Goal: Task Accomplishment & Management: Use online tool/utility

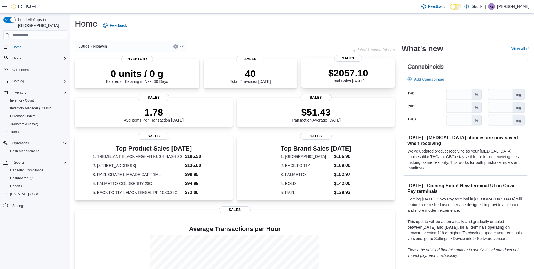
click at [355, 75] on p "$2057.10" at bounding box center [348, 72] width 40 height 11
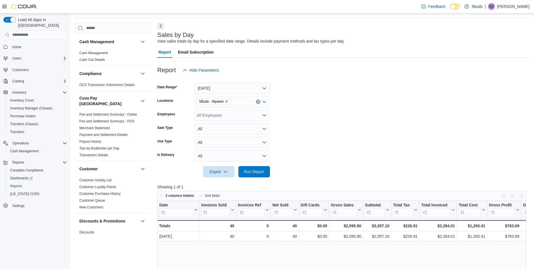
scroll to position [28, 0]
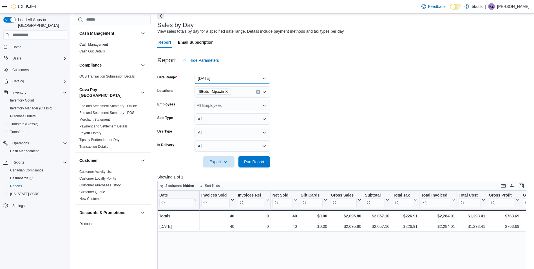
click at [208, 76] on button "Today" at bounding box center [233, 78] width 76 height 11
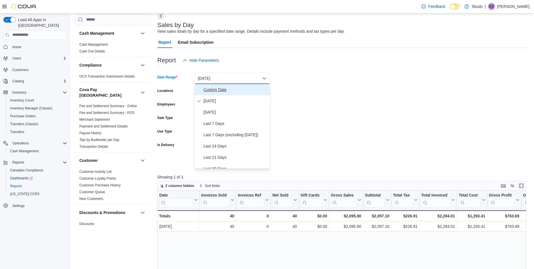
click at [223, 91] on span "Custom Date" at bounding box center [236, 89] width 64 height 7
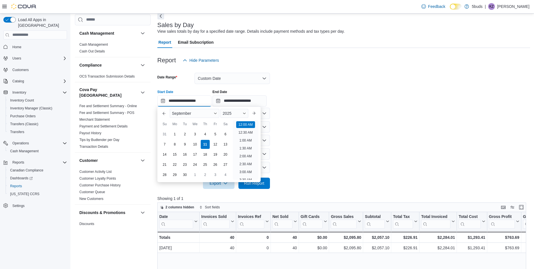
click at [202, 101] on input "**********" at bounding box center [184, 100] width 54 height 11
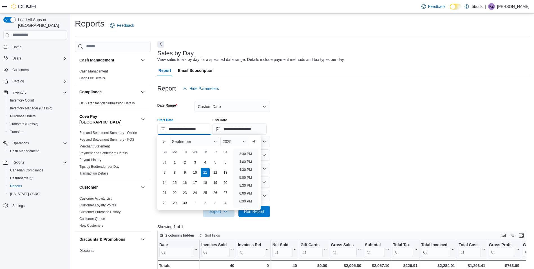
scroll to position [254, 0]
click at [249, 166] on li "5:00 PM" at bounding box center [245, 167] width 17 height 7
type input "**********"
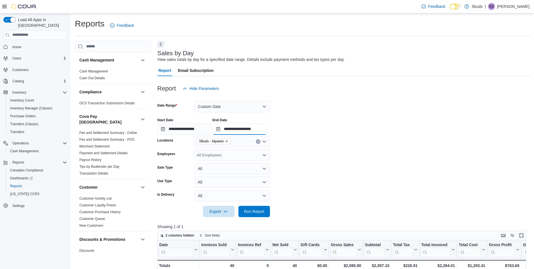
click at [264, 128] on input "**********" at bounding box center [240, 128] width 54 height 11
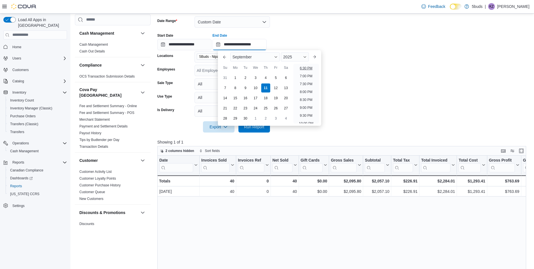
scroll to position [264, 0]
click at [308, 85] on li "6:00 PM" at bounding box center [306, 88] width 17 height 7
type input "**********"
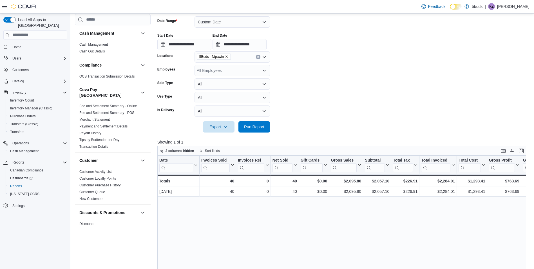
scroll to position [56, 0]
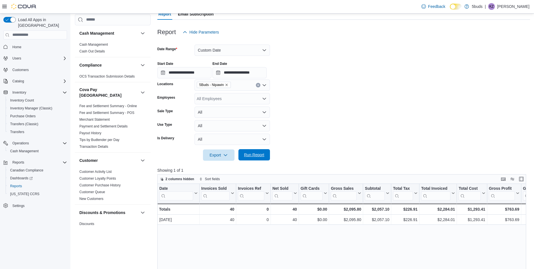
click at [253, 157] on span "Run Report" at bounding box center [254, 154] width 25 height 11
click at [32, 43] on span "Home" at bounding box center [38, 46] width 57 height 7
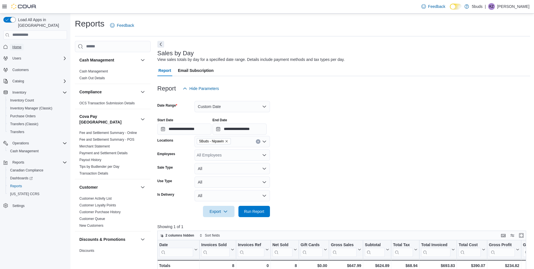
click at [15, 45] on span "Home" at bounding box center [16, 47] width 9 height 5
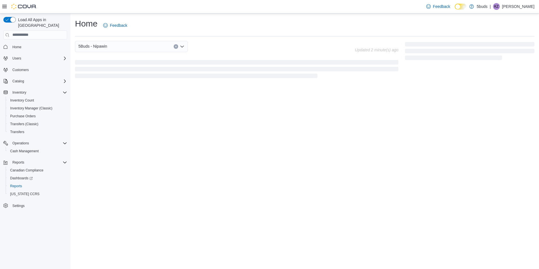
click at [24, 44] on span "Home" at bounding box center [38, 46] width 57 height 7
click at [17, 45] on span "Home" at bounding box center [16, 47] width 9 height 5
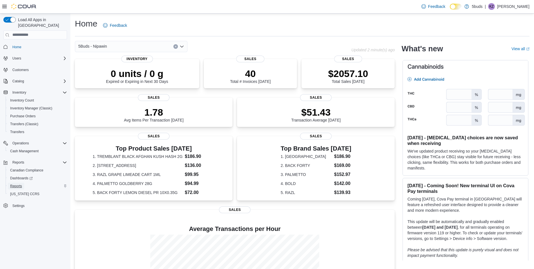
click at [19, 184] on span "Reports" at bounding box center [16, 186] width 12 height 5
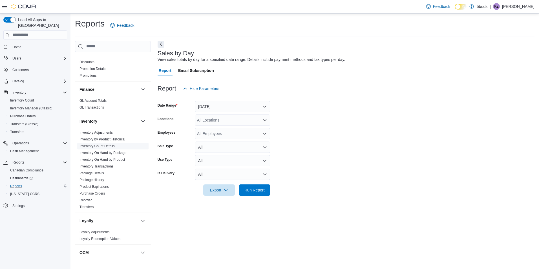
scroll to position [182, 0]
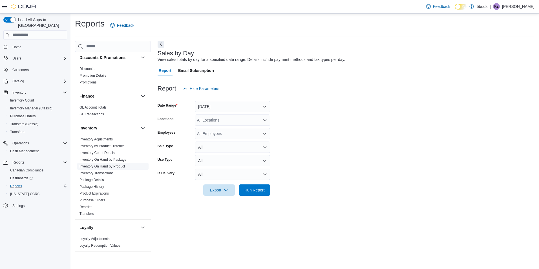
click at [124, 164] on link "Inventory On Hand by Product" at bounding box center [101, 166] width 45 height 4
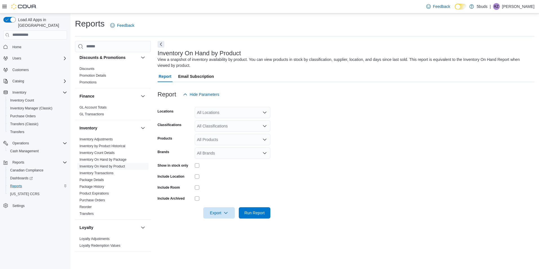
click at [228, 114] on div "All Locations" at bounding box center [233, 112] width 76 height 11
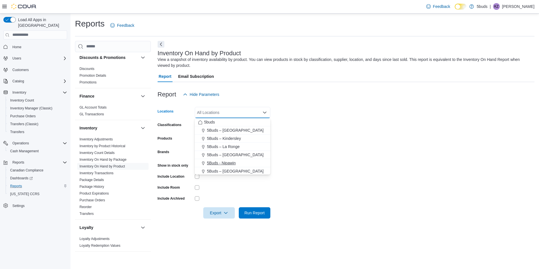
click at [228, 161] on span "5Buds - Nipawin" at bounding box center [221, 163] width 29 height 6
drag, startPoint x: 343, startPoint y: 142, endPoint x: 232, endPoint y: 143, distance: 111.6
click at [341, 142] on form "Locations 5Buds - Nipawin Combo box. Selected. 5Buds - Nipawin. Press Backspace…" at bounding box center [345, 159] width 377 height 118
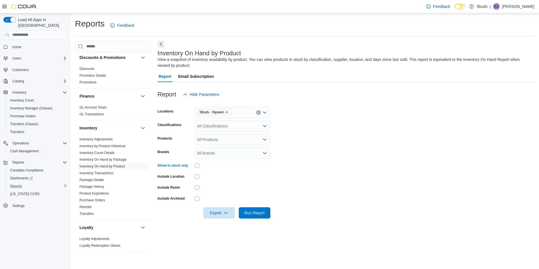
click at [214, 125] on div "All Classifications" at bounding box center [233, 125] width 76 height 11
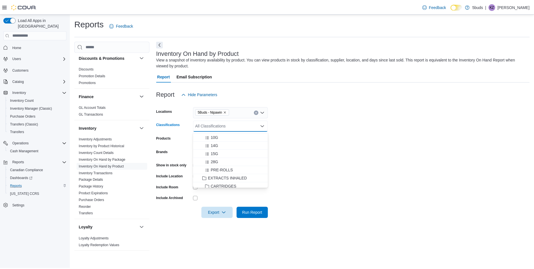
scroll to position [56, 0]
click at [219, 150] on span "28G" at bounding box center [215, 153] width 7 height 6
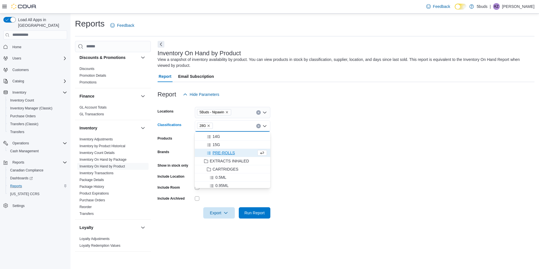
click at [329, 152] on form "Locations 5Buds - Nipawin Classifications 28G Combo box. Selected. 28G. Press B…" at bounding box center [345, 159] width 377 height 118
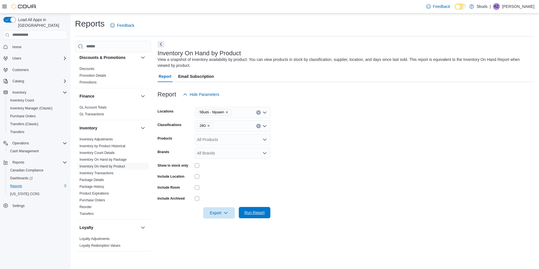
click at [253, 209] on span "Run Report" at bounding box center [254, 212] width 25 height 11
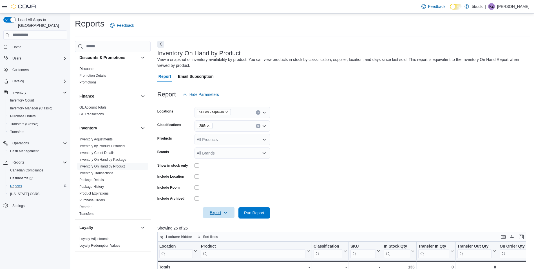
click at [228, 214] on span "Export" at bounding box center [219, 212] width 25 height 11
click at [229, 221] on button "Export to Excel" at bounding box center [220, 223] width 32 height 11
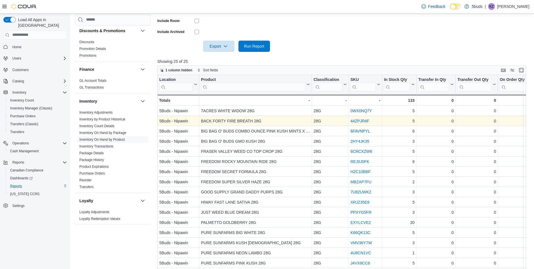
scroll to position [169, 0]
